Goal: Task Accomplishment & Management: Use online tool/utility

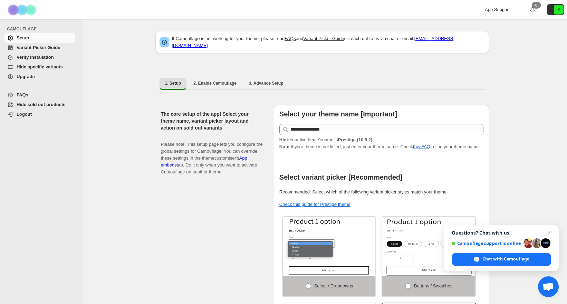
click at [46, 66] on span "Hide specific variants" at bounding box center [40, 66] width 46 height 5
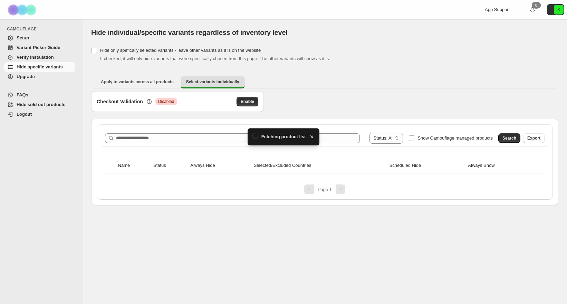
click at [128, 137] on div "**********" at bounding box center [324, 138] width 445 height 17
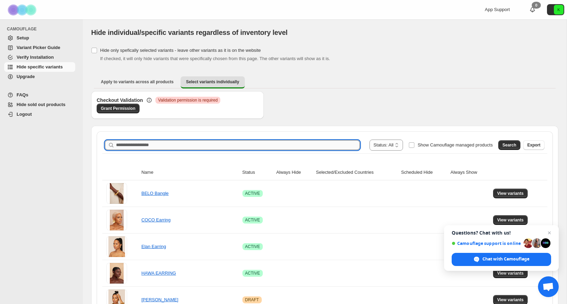
click at [125, 146] on input "Search product name" at bounding box center [238, 145] width 244 height 10
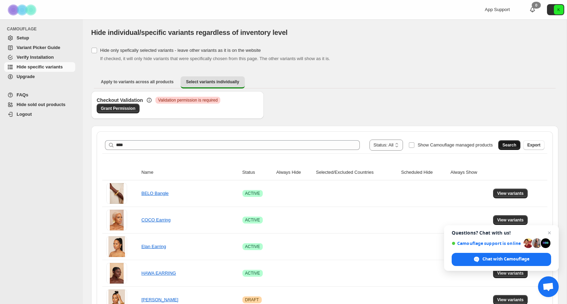
click at [509, 146] on span "Search" at bounding box center [509, 145] width 14 height 6
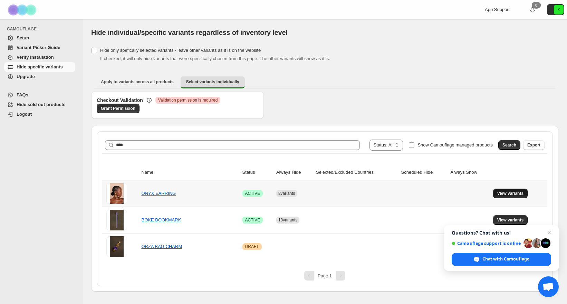
click at [510, 196] on button "View variants" at bounding box center [510, 194] width 35 height 10
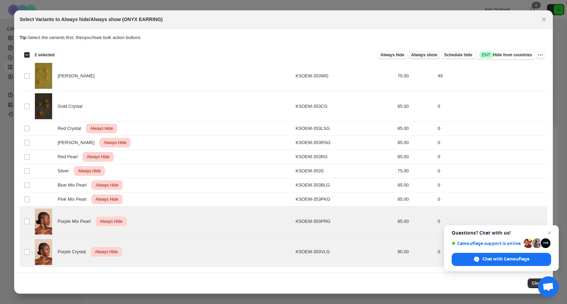
click at [427, 56] on span "Always show" at bounding box center [424, 55] width 26 height 6
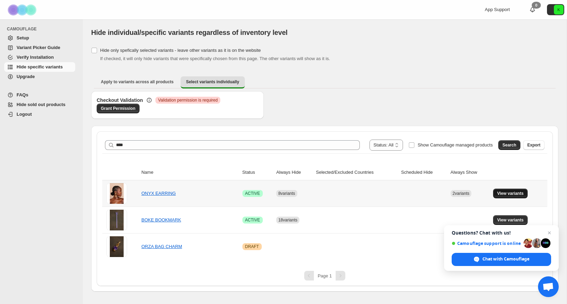
click at [505, 192] on span "View variants" at bounding box center [510, 194] width 27 height 6
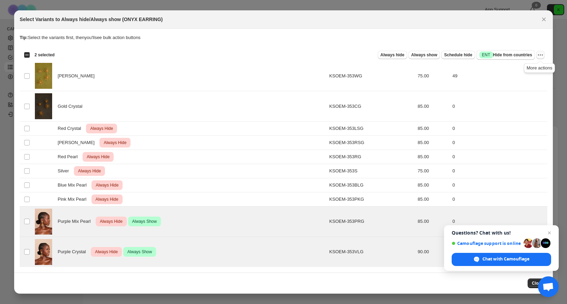
click at [541, 54] on icon "More actions" at bounding box center [540, 54] width 7 height 7
click at [528, 65] on span "Undo always hide" at bounding box center [515, 68] width 50 height 7
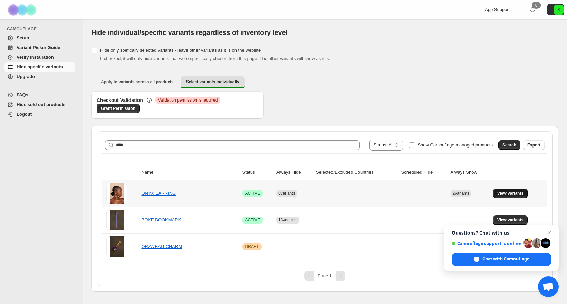
click at [506, 192] on span "View variants" at bounding box center [510, 194] width 27 height 6
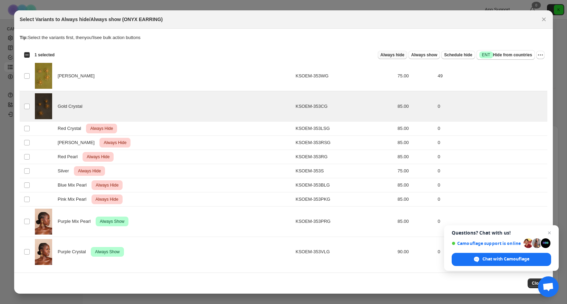
click at [393, 55] on span "Always hide" at bounding box center [393, 55] width 24 height 6
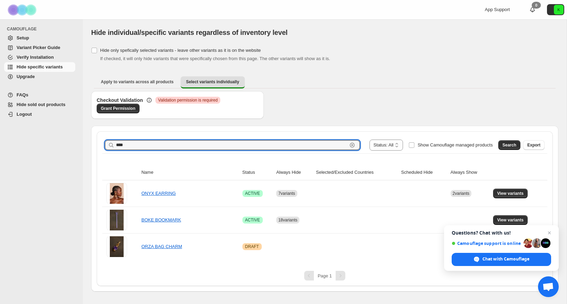
drag, startPoint x: 134, startPoint y: 145, endPoint x: 108, endPoint y: 145, distance: 25.9
click at [108, 145] on div "**** Clear" at bounding box center [232, 145] width 255 height 10
click at [509, 147] on span "Search" at bounding box center [509, 145] width 14 height 6
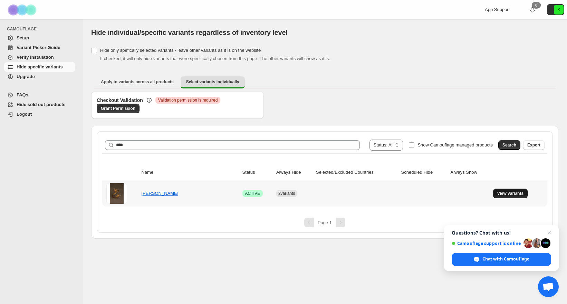
click at [518, 194] on span "View variants" at bounding box center [510, 194] width 27 height 6
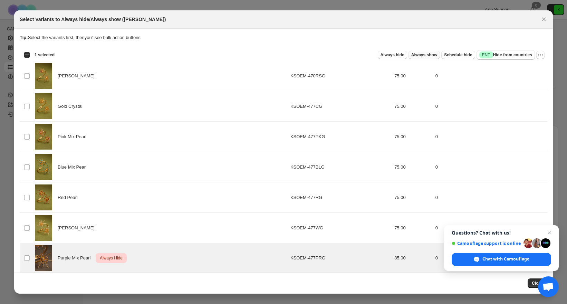
click at [426, 56] on span "Always show" at bounding box center [424, 55] width 26 height 6
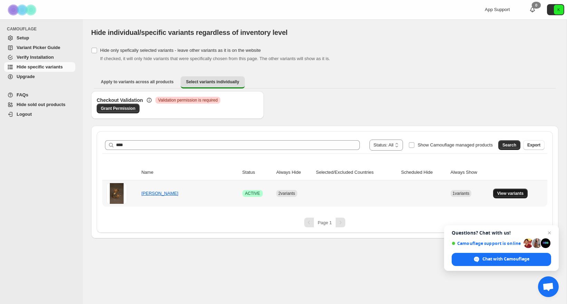
click at [522, 192] on span "View variants" at bounding box center [510, 194] width 27 height 6
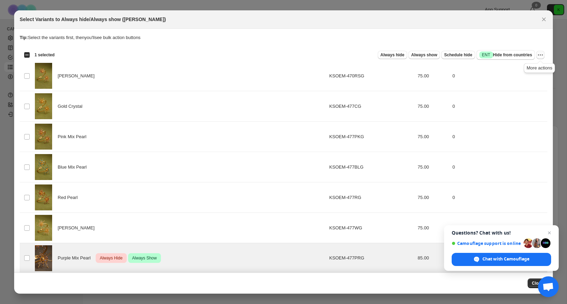
click at [540, 55] on icon "More actions" at bounding box center [540, 54] width 7 height 7
click at [516, 68] on span "Undo always hide" at bounding box center [508, 68] width 36 height 5
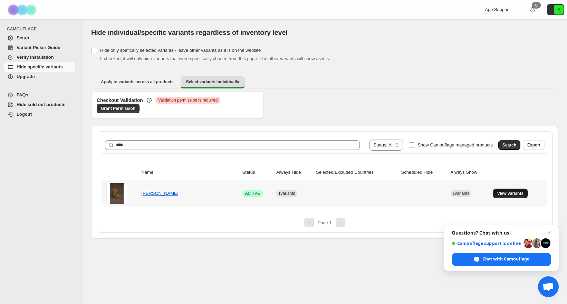
click at [510, 196] on span "View variants" at bounding box center [510, 194] width 27 height 6
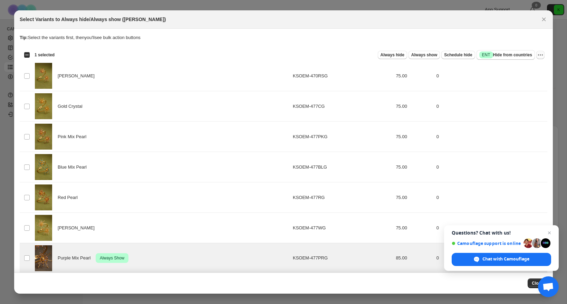
click at [542, 55] on icon "More actions" at bounding box center [542, 55] width 1 height 1
click at [529, 80] on span "Undo always show" at bounding box center [515, 80] width 50 height 7
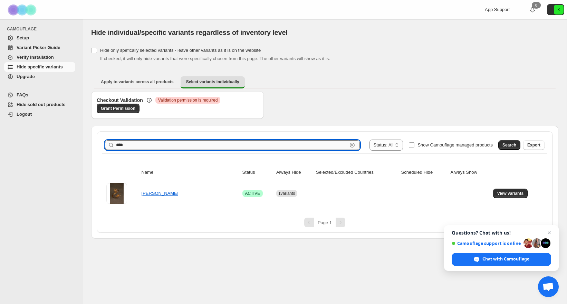
drag, startPoint x: 222, startPoint y: 144, endPoint x: 138, endPoint y: 141, distance: 83.6
click at [138, 141] on input "****" at bounding box center [231, 145] width 231 height 10
click at [511, 145] on span "Search" at bounding box center [509, 145] width 14 height 6
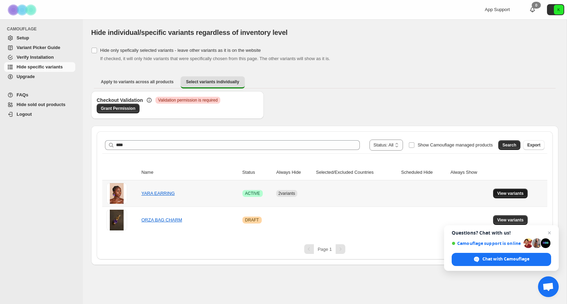
click at [515, 193] on span "View variants" at bounding box center [510, 194] width 27 height 6
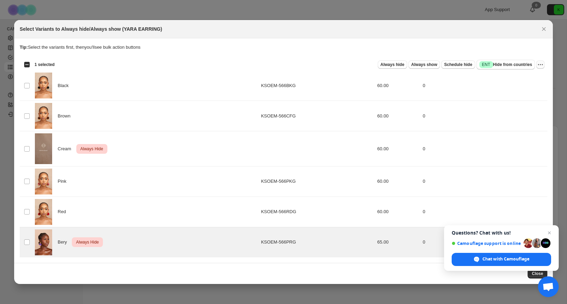
click at [540, 66] on icon "More actions" at bounding box center [540, 64] width 7 height 7
click at [528, 77] on span "Undo always hide" at bounding box center [515, 78] width 50 height 7
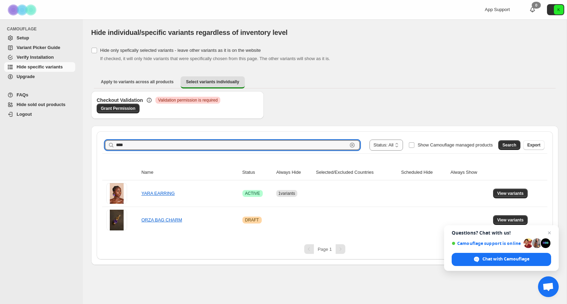
drag, startPoint x: 129, startPoint y: 144, endPoint x: 103, endPoint y: 145, distance: 26.3
click at [103, 145] on div "**********" at bounding box center [324, 145] width 445 height 17
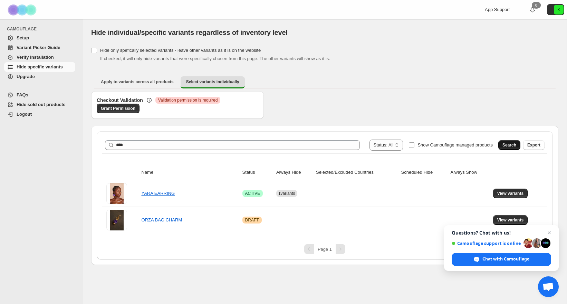
click at [510, 143] on span "Search" at bounding box center [509, 145] width 14 height 6
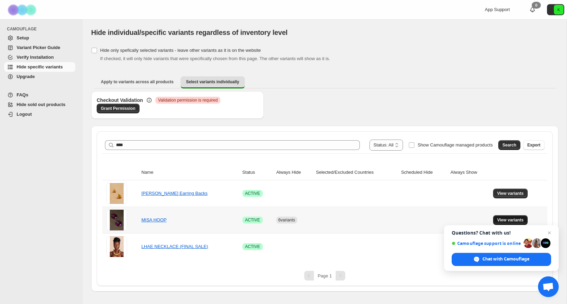
click at [512, 221] on span "View variants" at bounding box center [510, 220] width 27 height 6
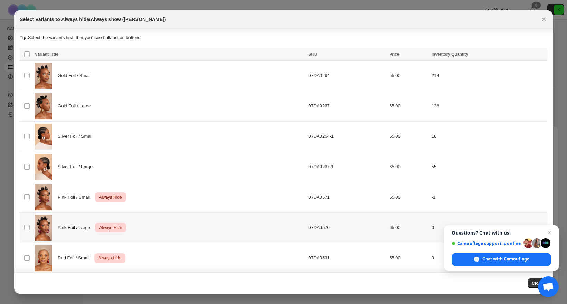
scroll to position [67, 0]
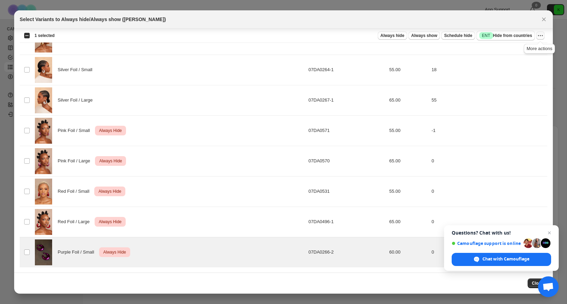
click at [542, 36] on icon "More actions" at bounding box center [542, 35] width 1 height 1
click at [528, 50] on span "Undo always hide" at bounding box center [515, 49] width 50 height 7
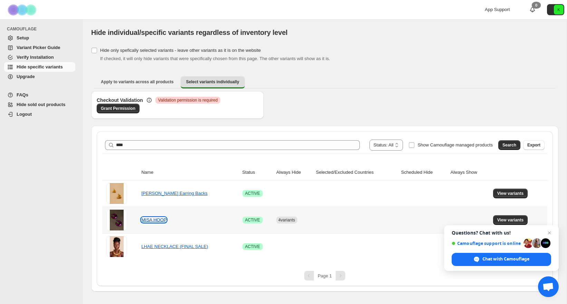
click at [152, 221] on link "MISA HOOP" at bounding box center [153, 219] width 25 height 5
click at [526, 219] on button "View variants" at bounding box center [510, 220] width 35 height 10
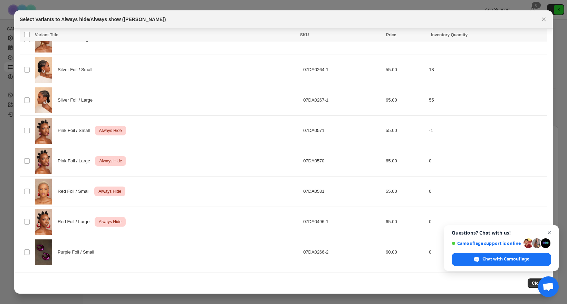
click at [553, 232] on span "Close chat" at bounding box center [549, 233] width 9 height 9
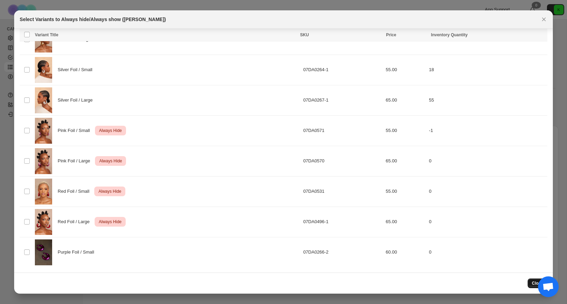
click at [531, 282] on button "Close" at bounding box center [538, 283] width 20 height 10
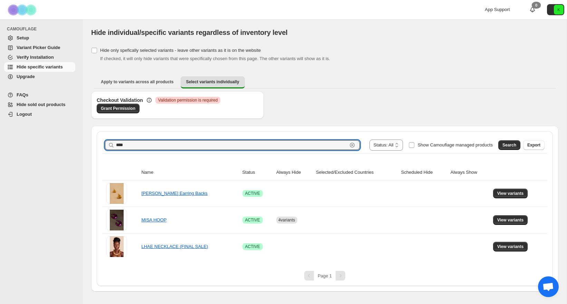
drag, startPoint x: 132, startPoint y: 146, endPoint x: 95, endPoint y: 141, distance: 38.0
click at [95, 141] on div "**********" at bounding box center [324, 209] width 467 height 166
click at [505, 146] on span "Search" at bounding box center [509, 145] width 14 height 6
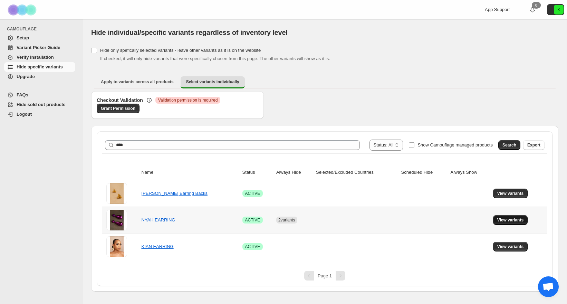
click at [508, 219] on span "View variants" at bounding box center [510, 220] width 27 height 6
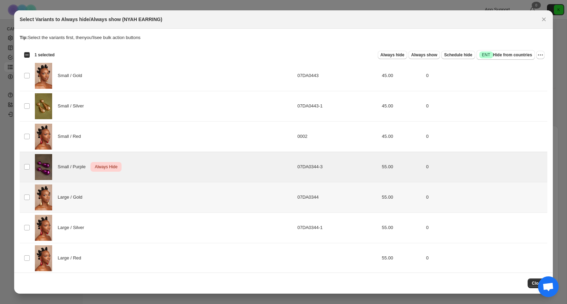
scroll to position [37, 0]
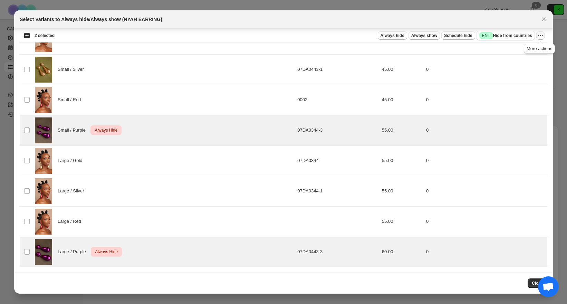
click at [541, 36] on icon "More actions" at bounding box center [540, 35] width 7 height 7
click at [521, 49] on span "Undo always hide" at bounding box center [508, 49] width 36 height 5
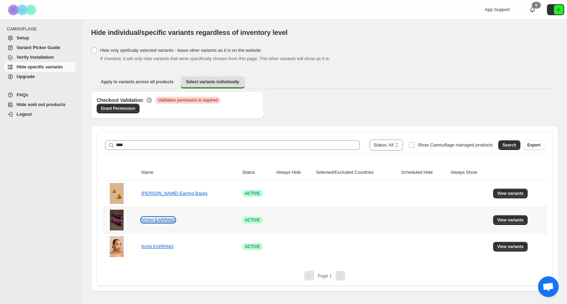
click at [161, 219] on link "NYAH EARRING" at bounding box center [158, 219] width 34 height 5
click at [508, 220] on span "View variants" at bounding box center [510, 220] width 27 height 6
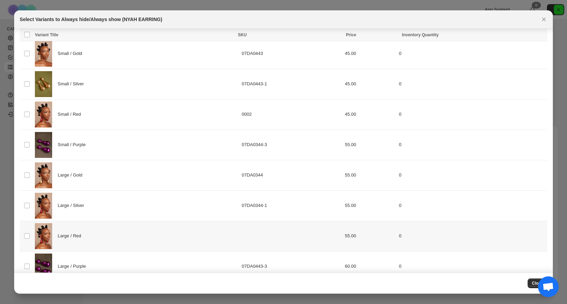
scroll to position [0, 0]
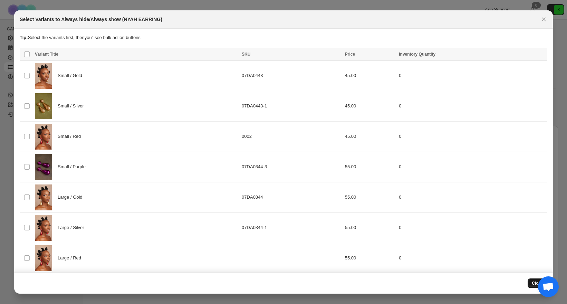
click at [533, 283] on span "Close" at bounding box center [537, 283] width 11 height 6
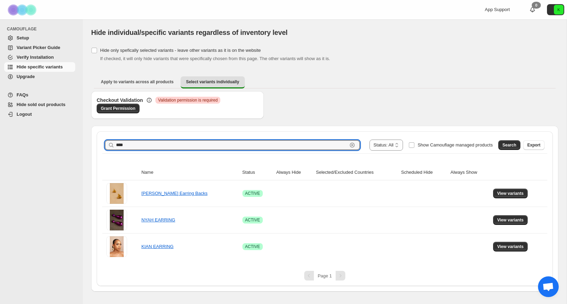
drag, startPoint x: 155, startPoint y: 144, endPoint x: 112, endPoint y: 144, distance: 42.8
click at [112, 144] on div "**** Clear" at bounding box center [232, 145] width 255 height 10
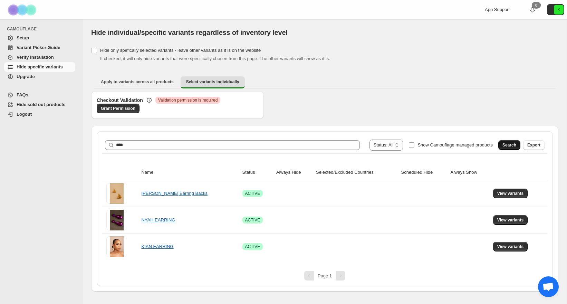
click at [511, 146] on span "Search" at bounding box center [509, 145] width 14 height 6
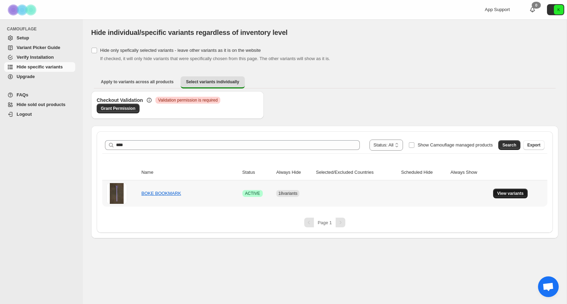
click at [522, 195] on span "View variants" at bounding box center [510, 194] width 27 height 6
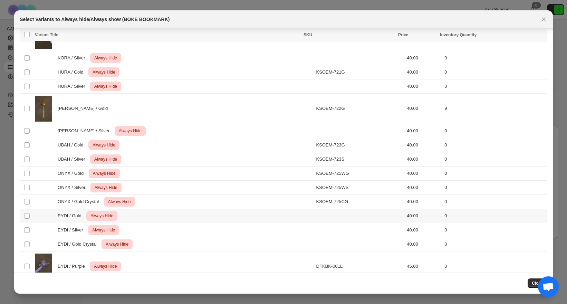
scroll to position [115, 0]
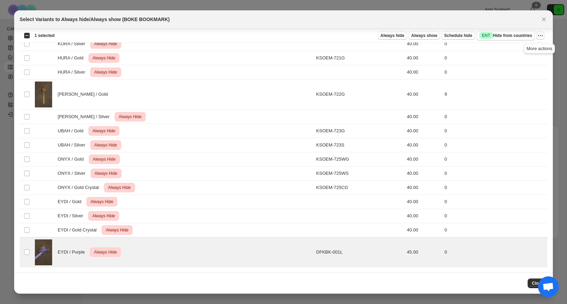
click at [541, 36] on icon "More actions" at bounding box center [540, 35] width 7 height 7
click at [515, 47] on span "Undo always hide" at bounding box center [508, 49] width 36 height 5
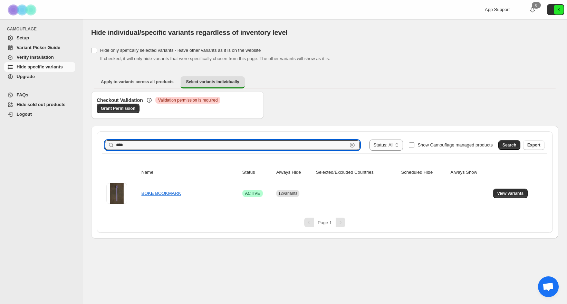
drag, startPoint x: 132, startPoint y: 142, endPoint x: 108, endPoint y: 143, distance: 23.8
click at [108, 143] on div "**** Clear" at bounding box center [232, 145] width 255 height 10
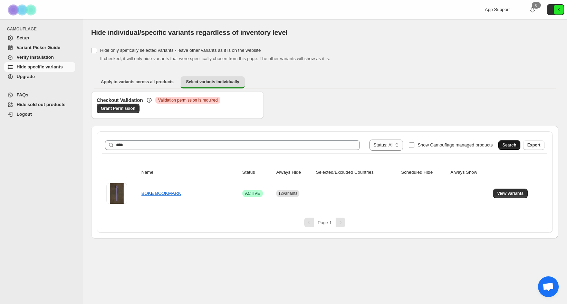
click at [503, 145] on span "Search" at bounding box center [509, 145] width 14 height 6
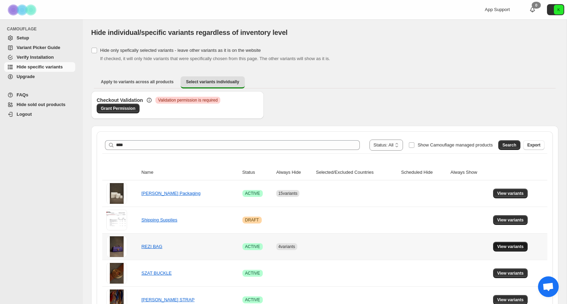
click at [502, 246] on span "View variants" at bounding box center [510, 247] width 27 height 6
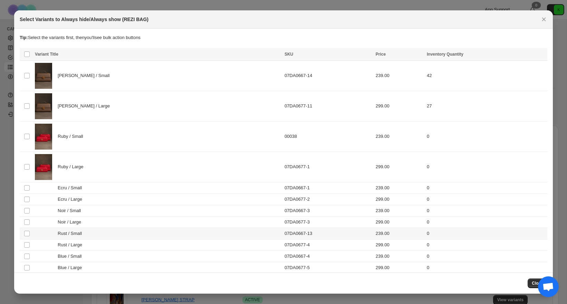
scroll to position [36, 0]
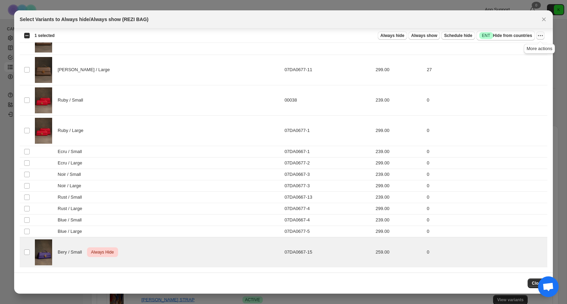
click at [540, 35] on icon "More actions" at bounding box center [540, 35] width 7 height 7
click at [531, 49] on span "Undo always hide" at bounding box center [515, 49] width 50 height 7
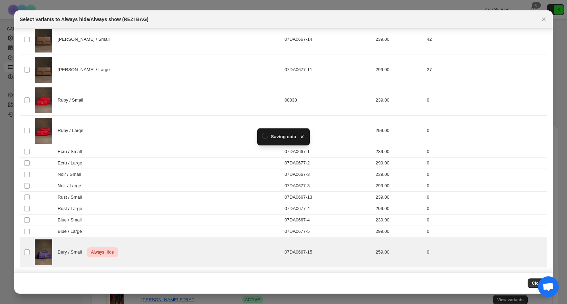
scroll to position [0, 0]
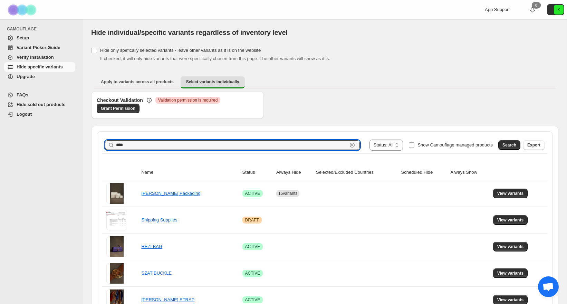
drag, startPoint x: 129, startPoint y: 144, endPoint x: 106, endPoint y: 144, distance: 23.1
click at [106, 144] on div "**** Clear" at bounding box center [232, 145] width 255 height 10
type input "****"
click at [512, 145] on span "Search" at bounding box center [509, 145] width 14 height 6
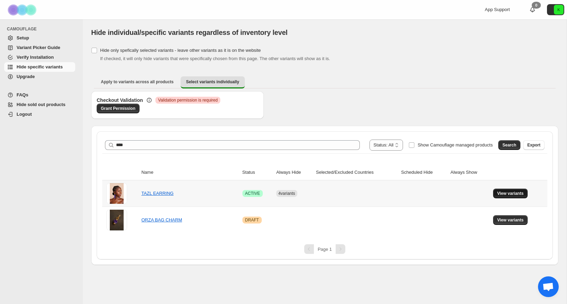
click at [504, 192] on span "View variants" at bounding box center [510, 194] width 27 height 6
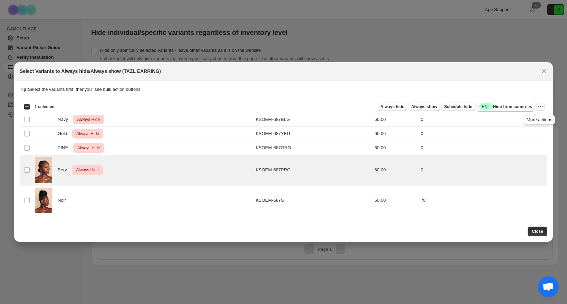
click at [539, 109] on icon "More actions" at bounding box center [540, 106] width 7 height 7
click at [524, 119] on span "Undo always hide" at bounding box center [515, 120] width 50 height 7
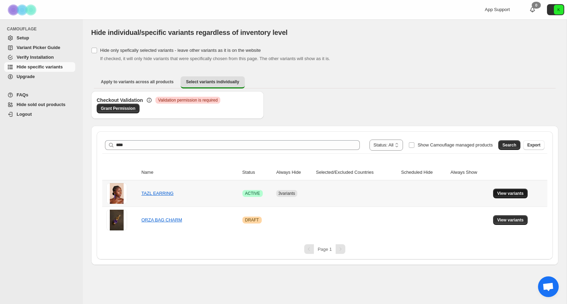
click at [506, 194] on span "View variants" at bounding box center [510, 194] width 27 height 6
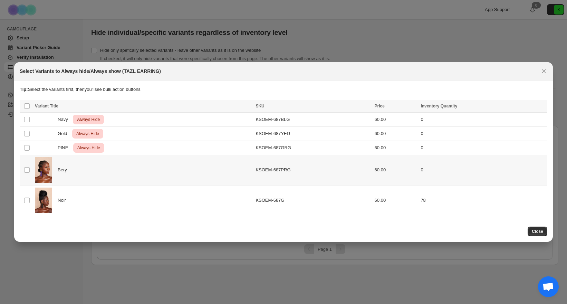
click at [60, 170] on span "Bery" at bounding box center [64, 169] width 13 height 7
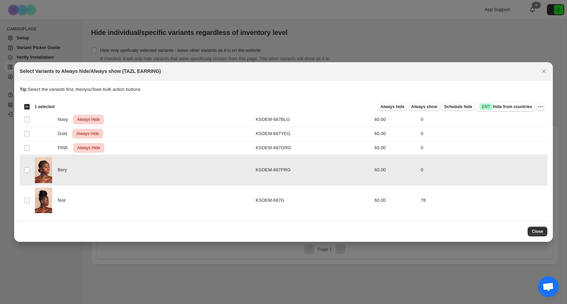
click at [60, 170] on span "Bery" at bounding box center [64, 169] width 13 height 7
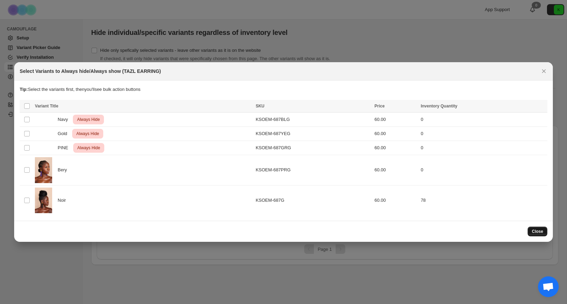
click at [535, 228] on button "Close" at bounding box center [538, 232] width 20 height 10
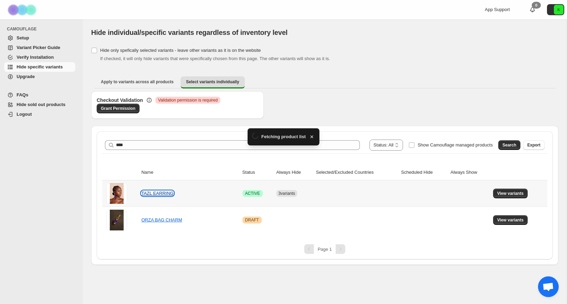
click at [158, 191] on link "TAZL EARRING" at bounding box center [157, 193] width 32 height 5
